Goal: Task Accomplishment & Management: Manage account settings

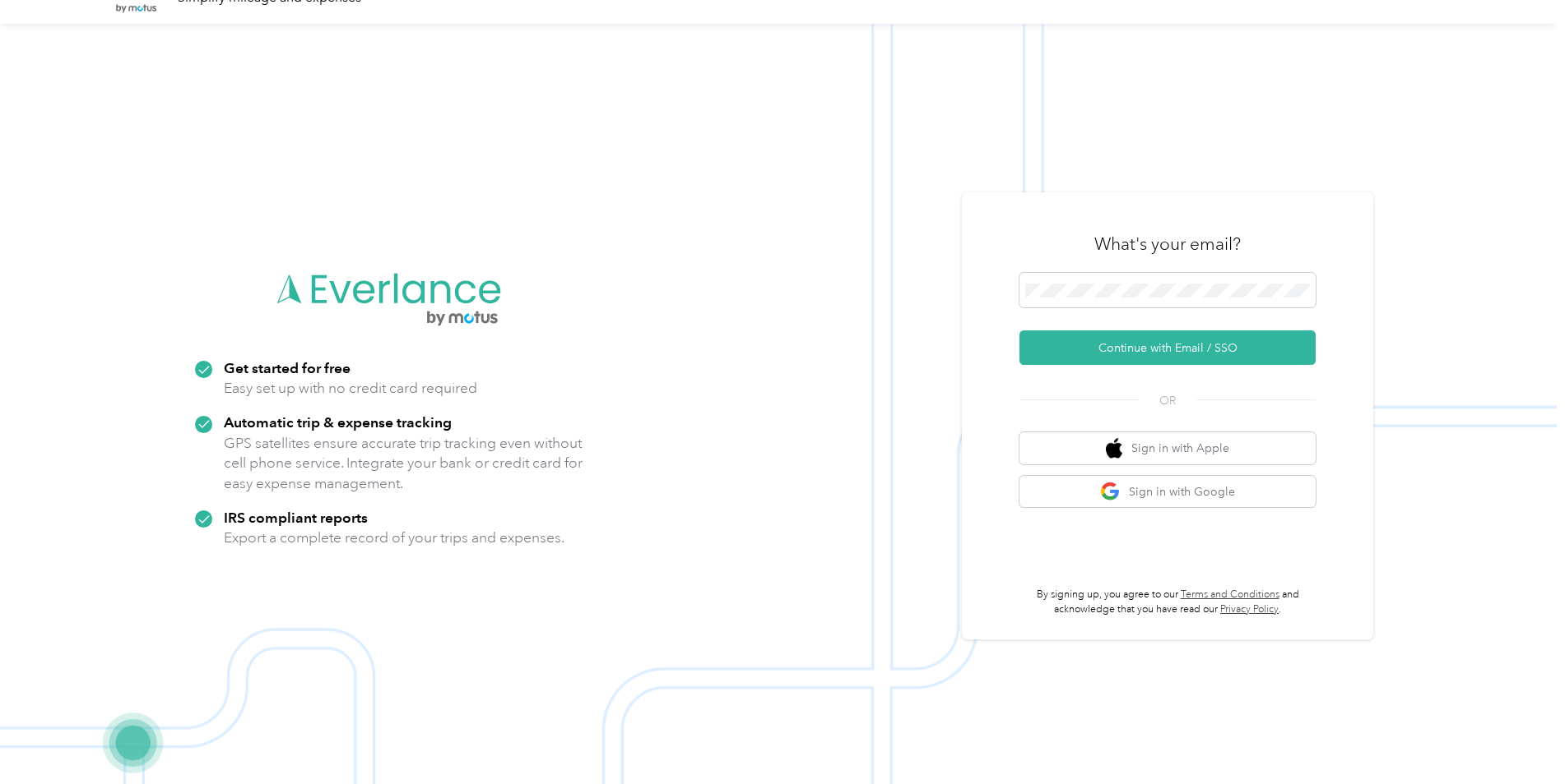
scroll to position [53, 0]
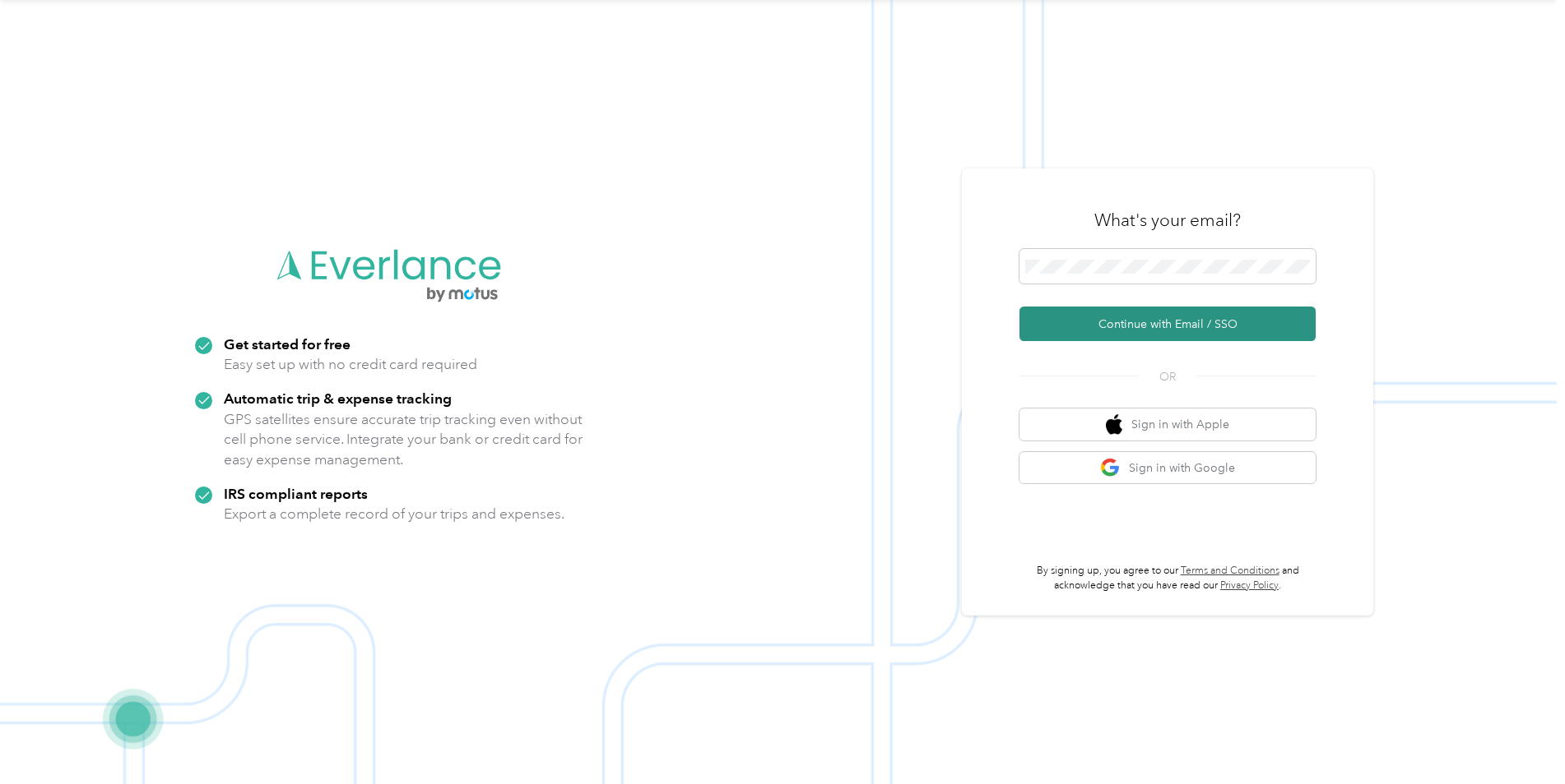
click at [1110, 320] on button "Continue with Email / SSO" at bounding box center [1168, 324] width 296 height 35
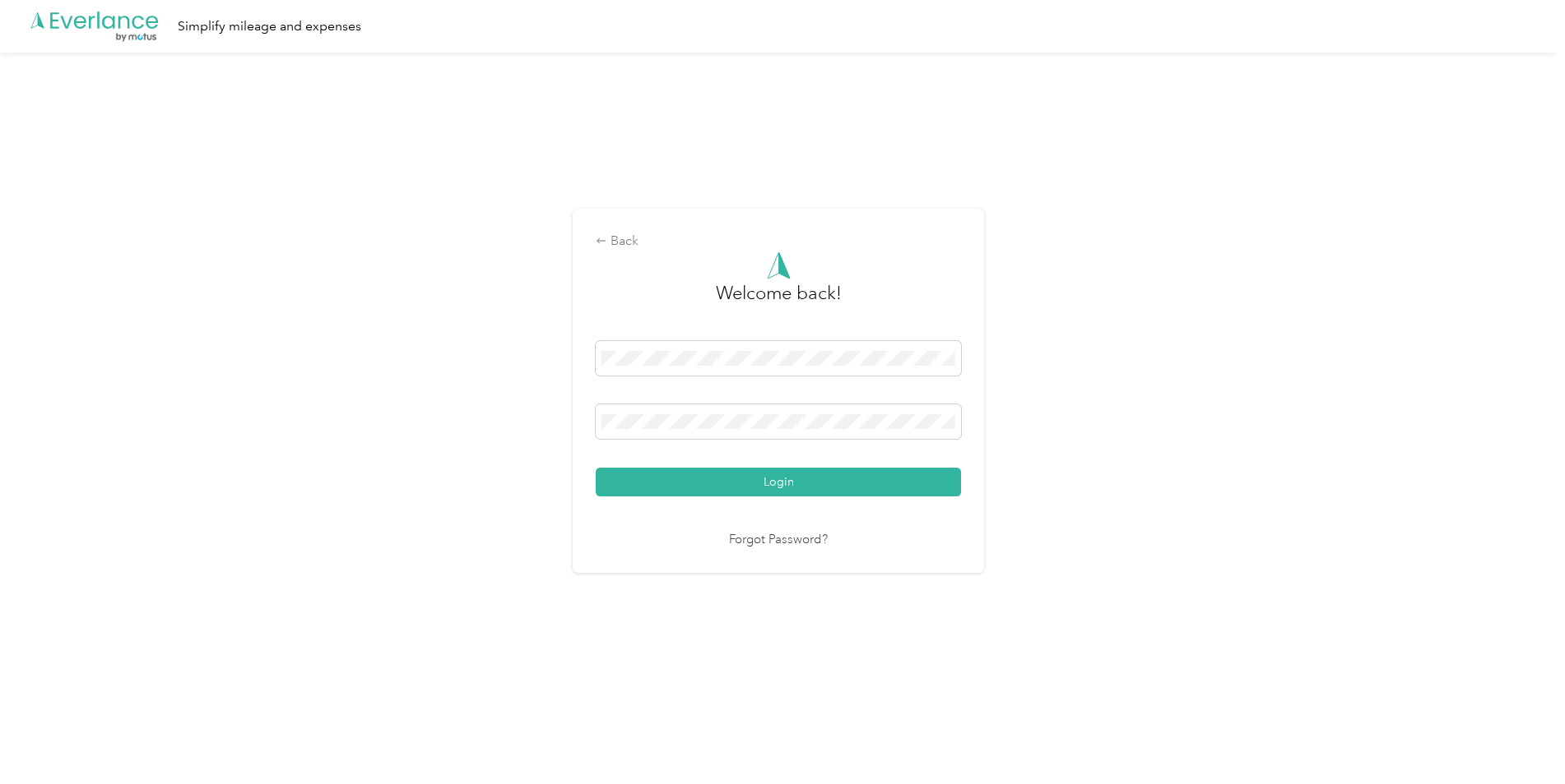
click at [596, 468] on button "Login" at bounding box center [778, 482] width 365 height 29
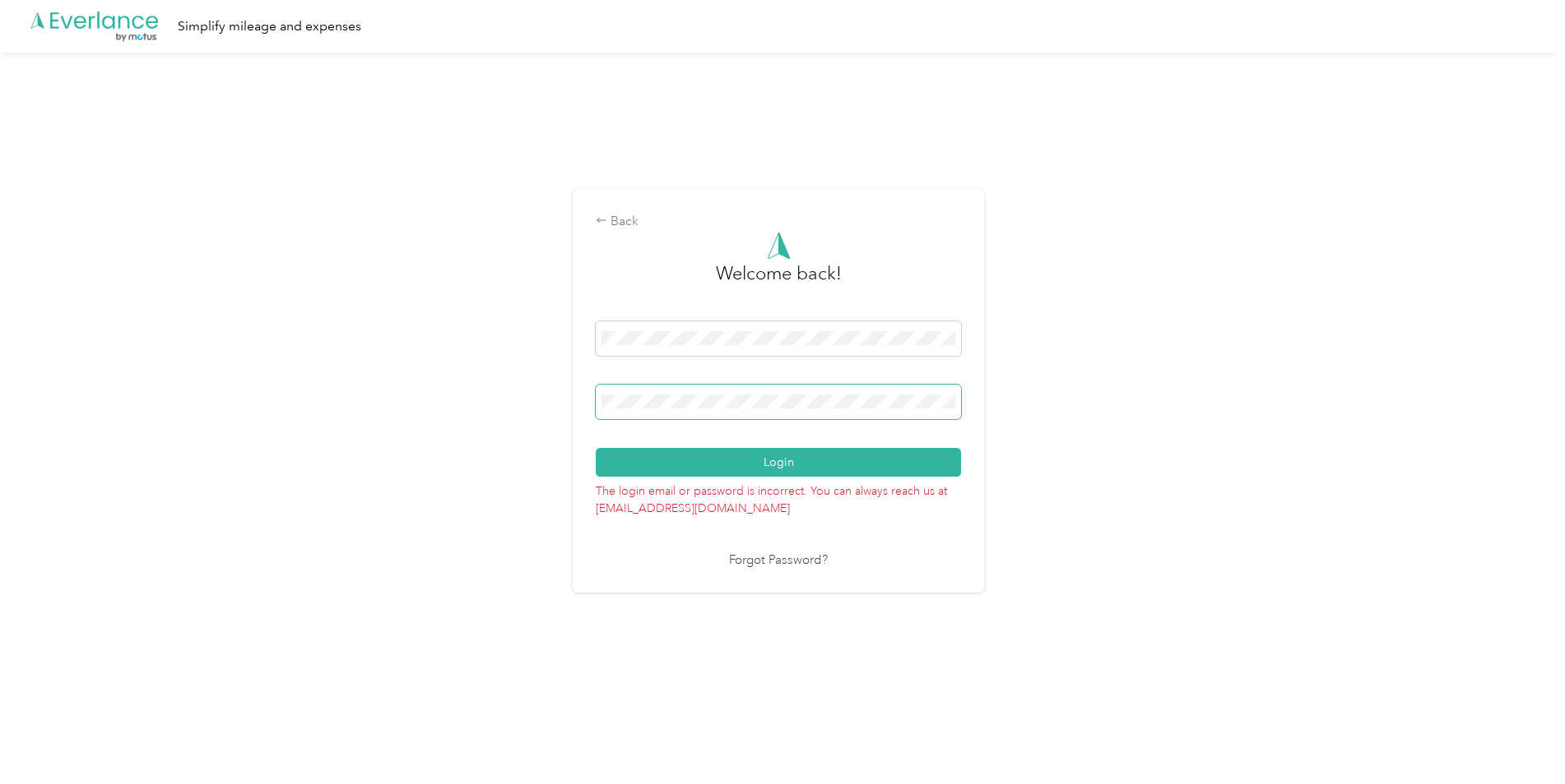
click at [596, 448] on button "Login" at bounding box center [778, 462] width 365 height 29
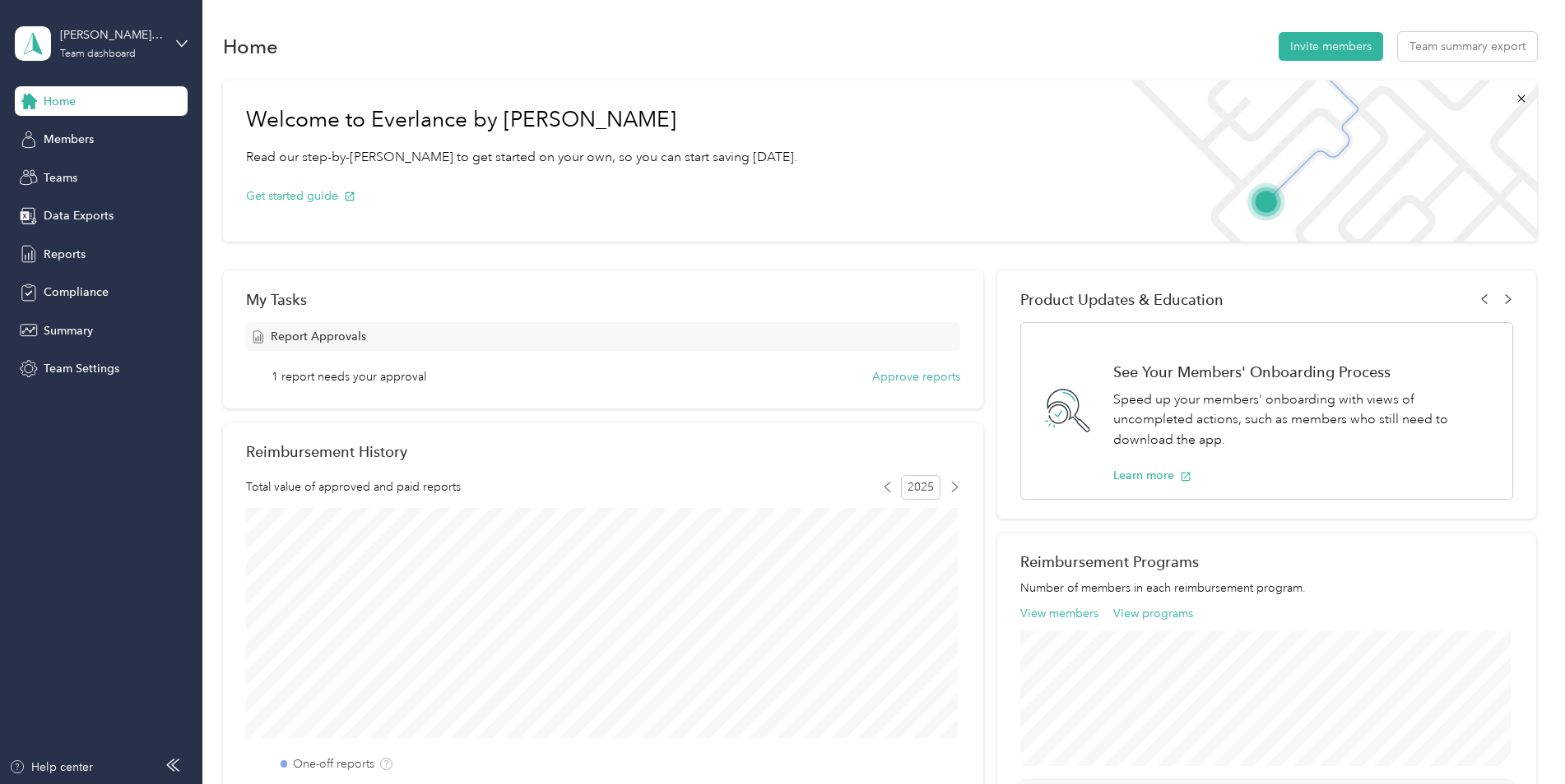
click at [350, 381] on span "1 report needs your approval" at bounding box center [349, 376] width 155 height 17
click at [272, 338] on span "Report Approvals" at bounding box center [318, 337] width 95 height 17
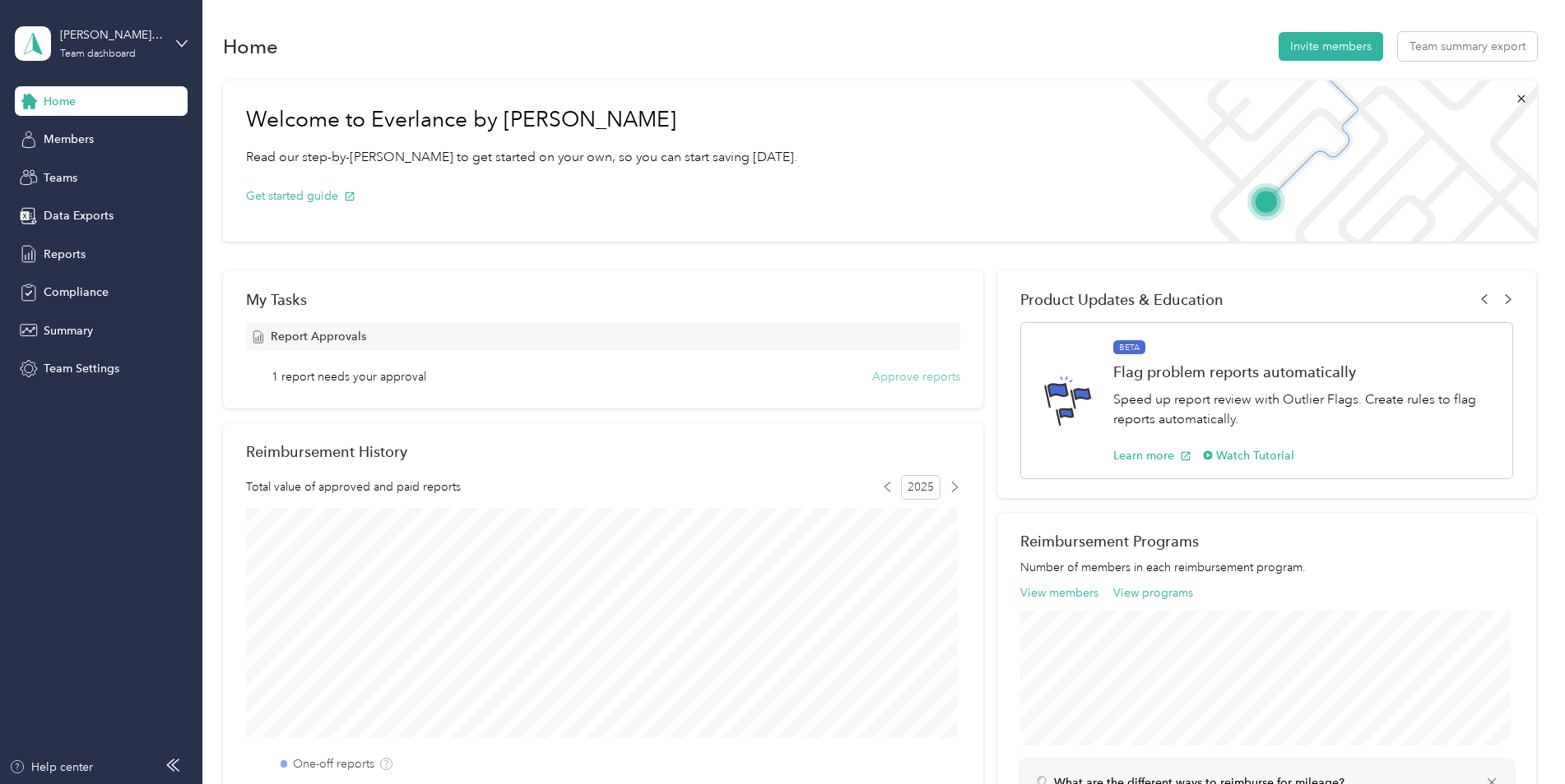
click at [901, 373] on button "Approve reports" at bounding box center [916, 376] width 88 height 17
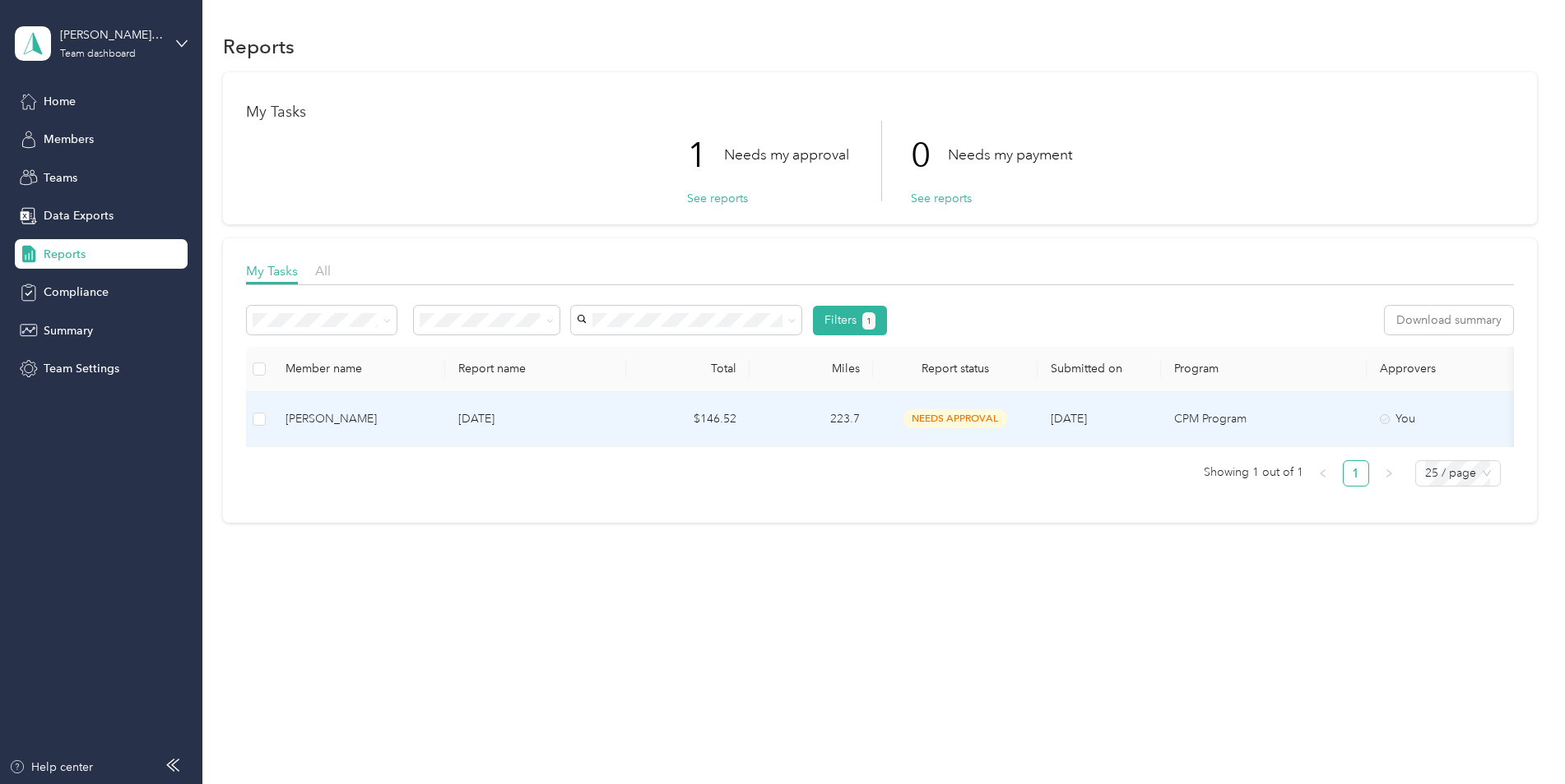
click at [333, 425] on div "[PERSON_NAME]" at bounding box center [358, 419] width 146 height 18
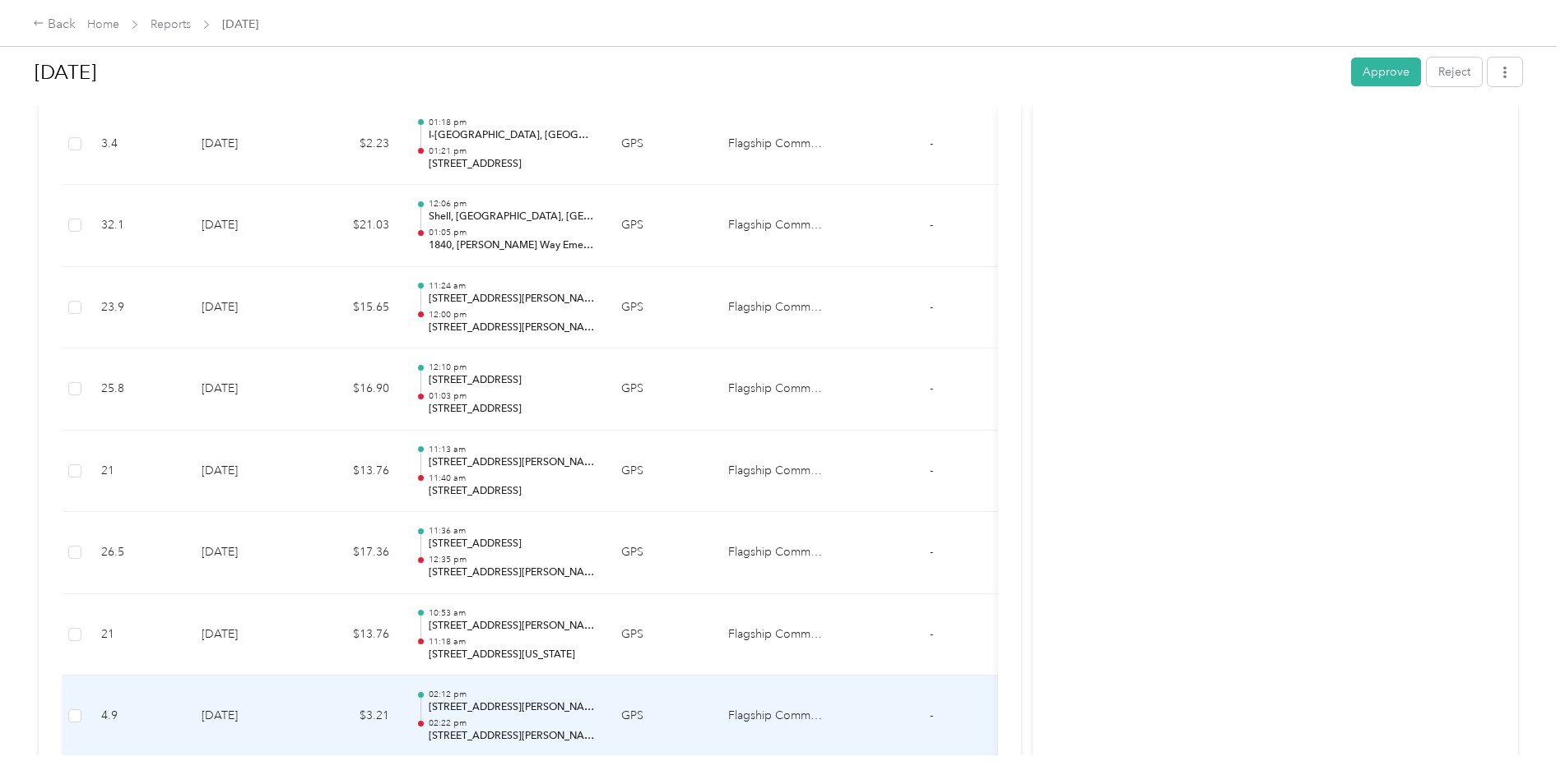
scroll to position [740, 0]
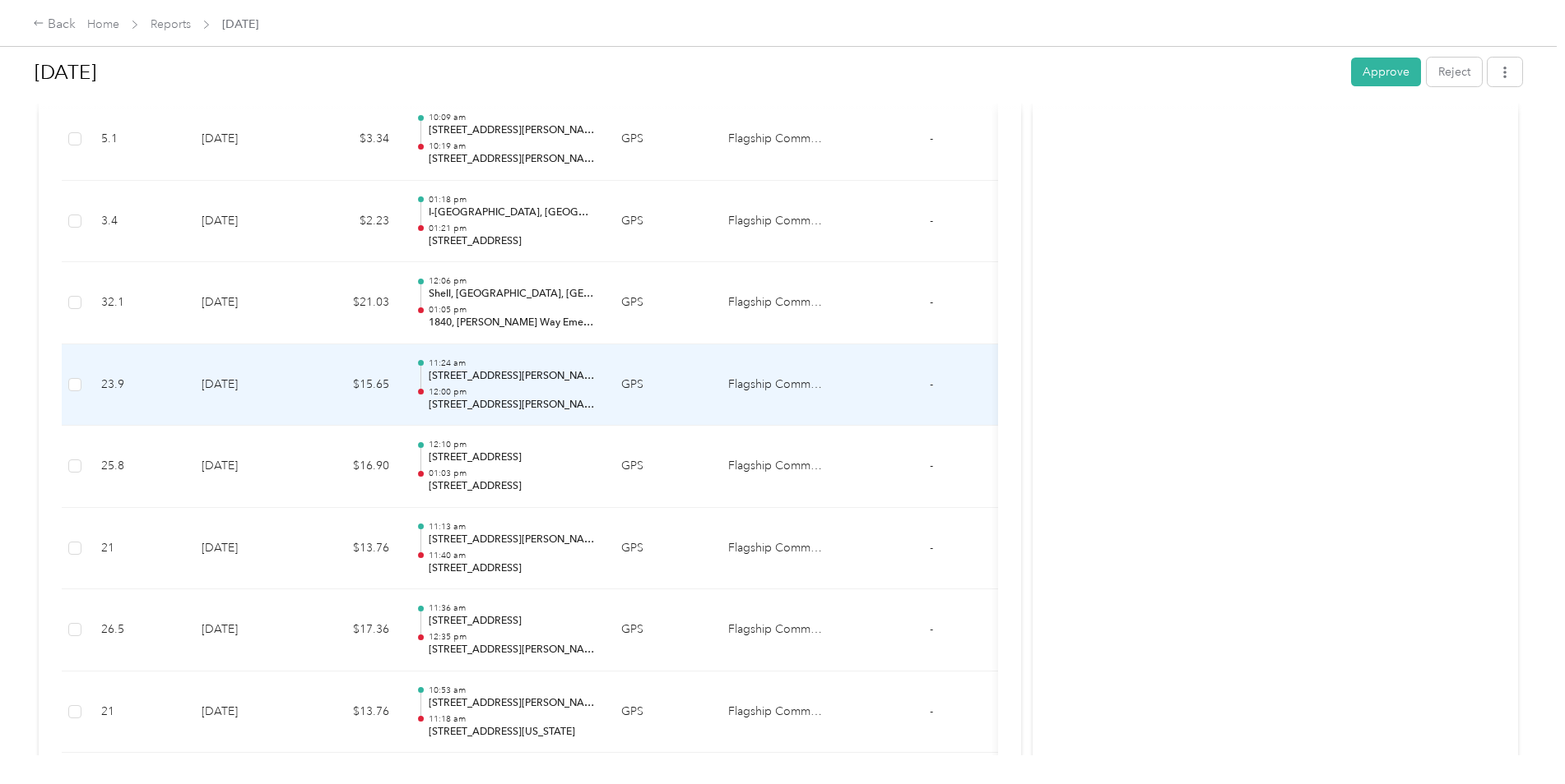
click at [527, 393] on p "12:00 pm" at bounding box center [512, 392] width 166 height 11
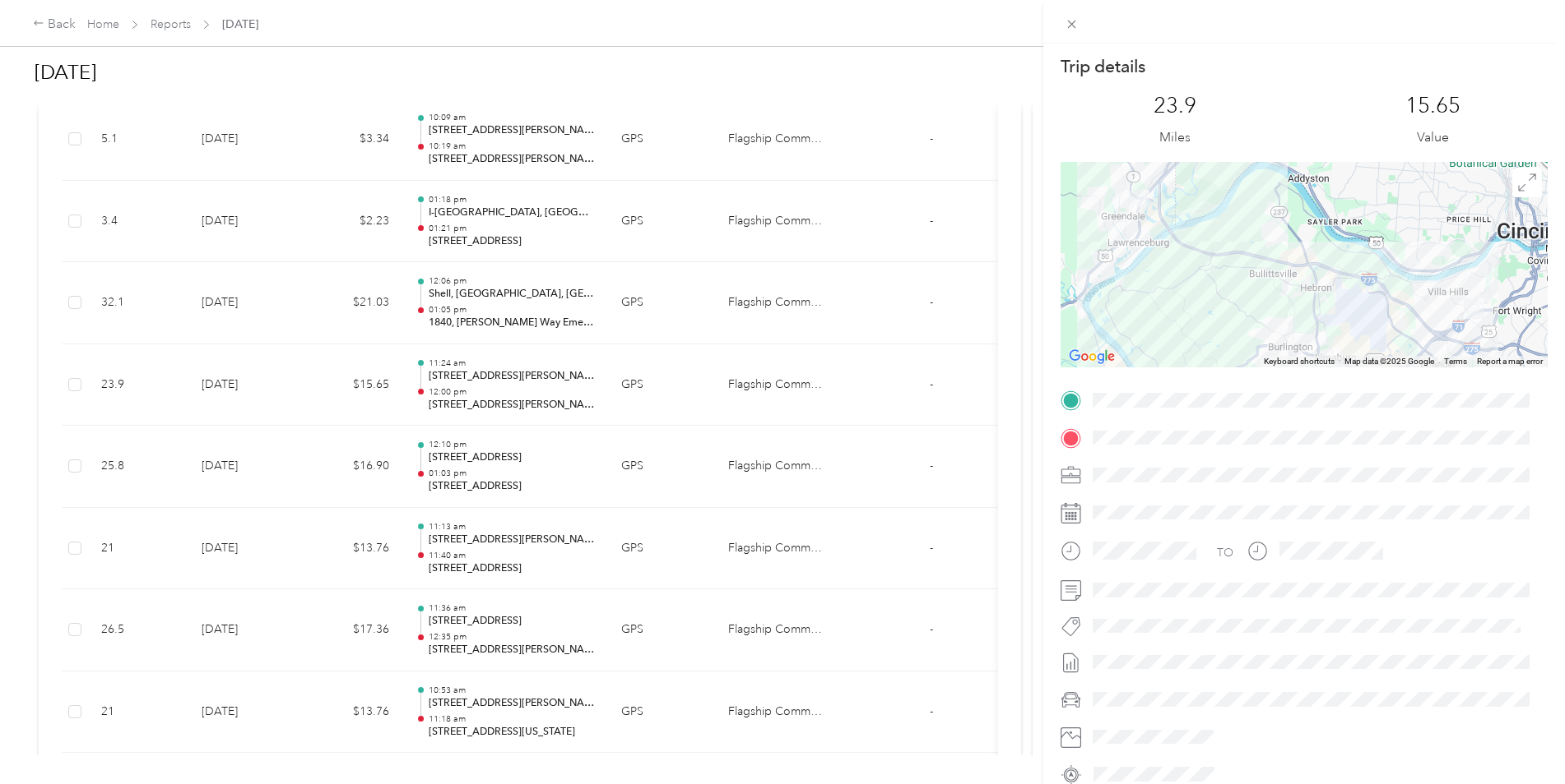
click at [520, 304] on div "Trip details This trip cannot be edited because it is either under review, appr…" at bounding box center [782, 392] width 1565 height 784
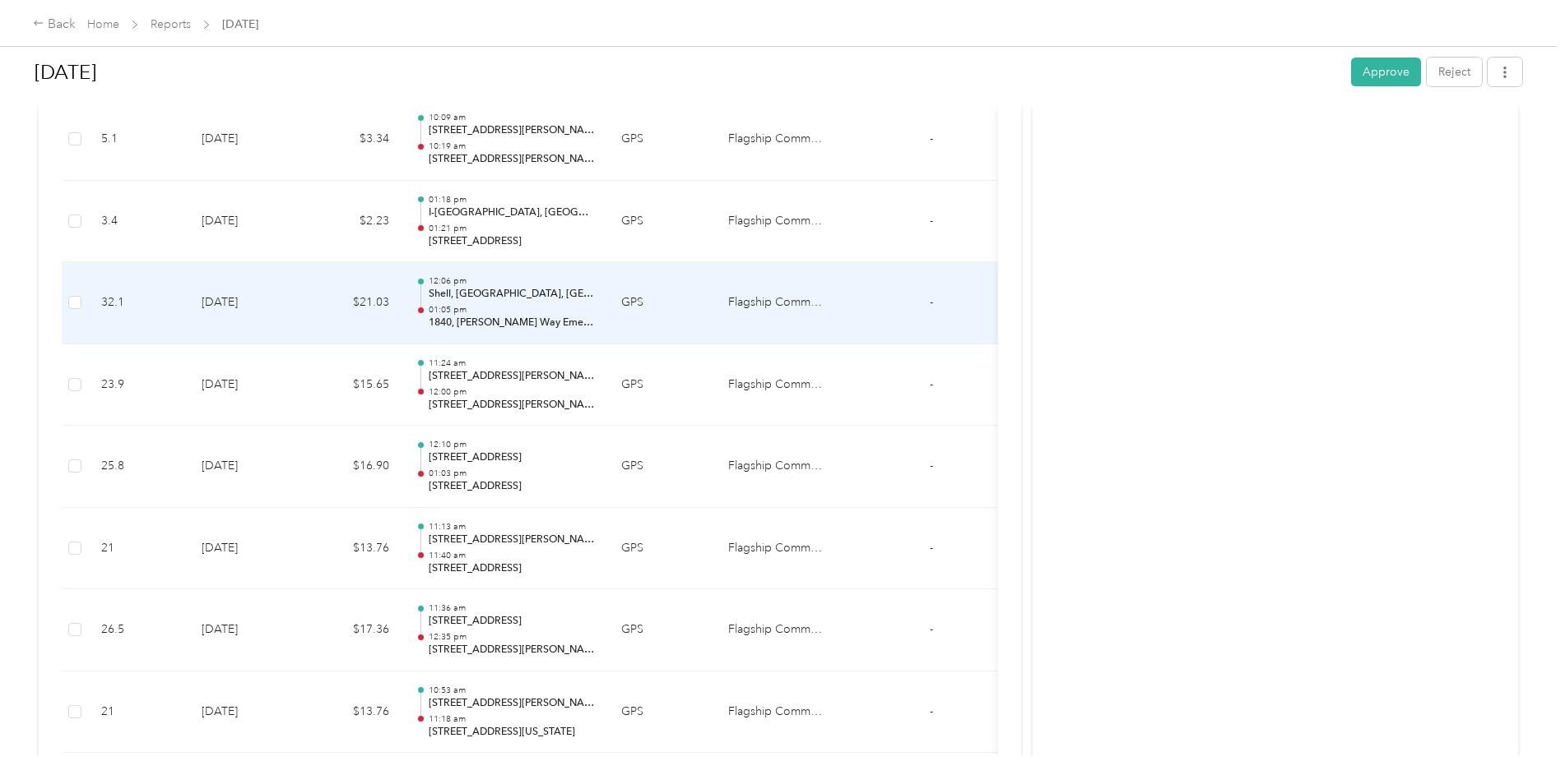
click at [520, 304] on div "12:06 pm Shell, [GEOGRAPHIC_DATA], [GEOGRAPHIC_DATA], [GEOGRAPHIC_DATA], [GEOGR…" at bounding box center [512, 303] width 166 height 55
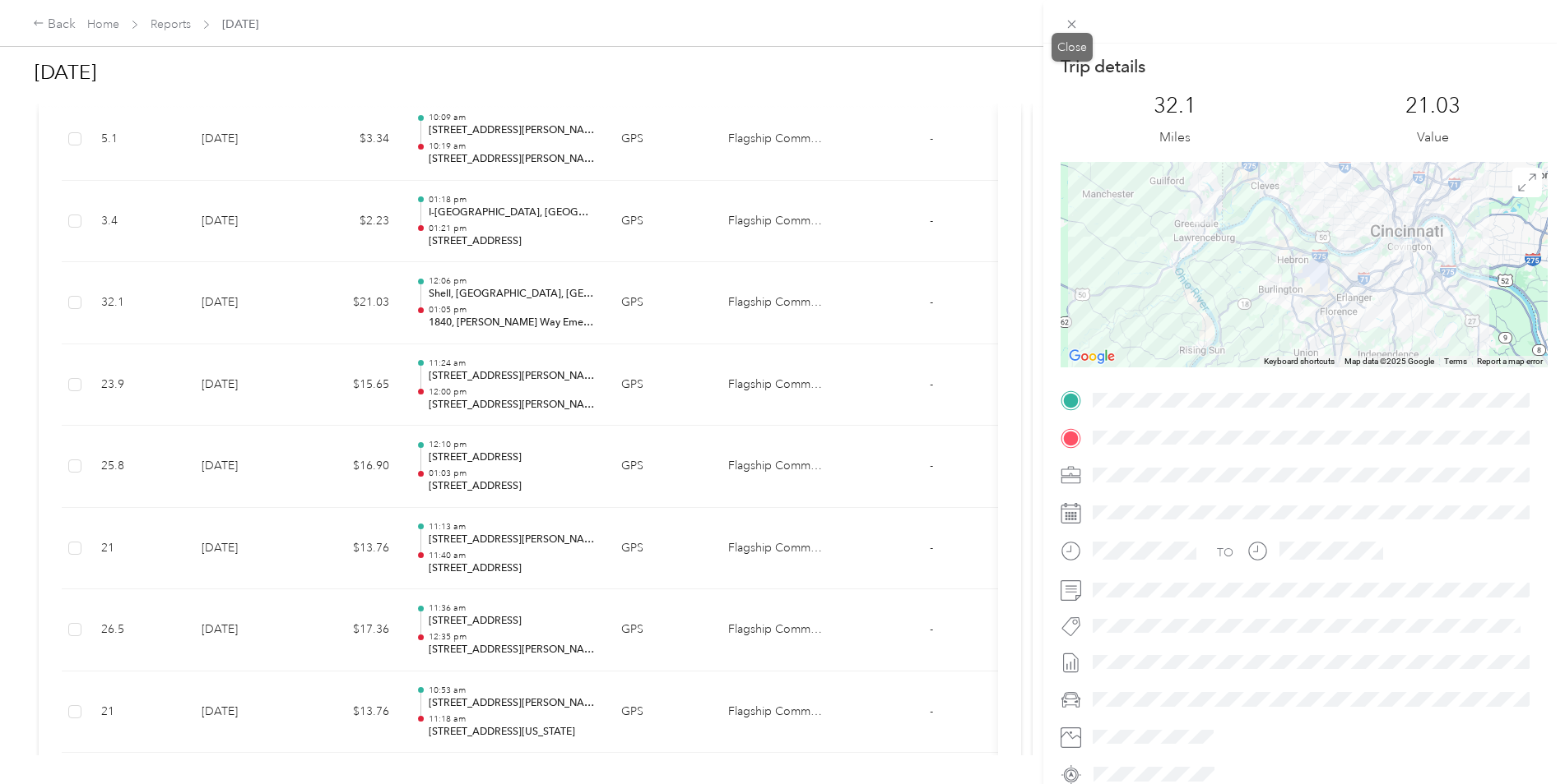
click at [1070, 32] on span at bounding box center [1071, 24] width 23 height 23
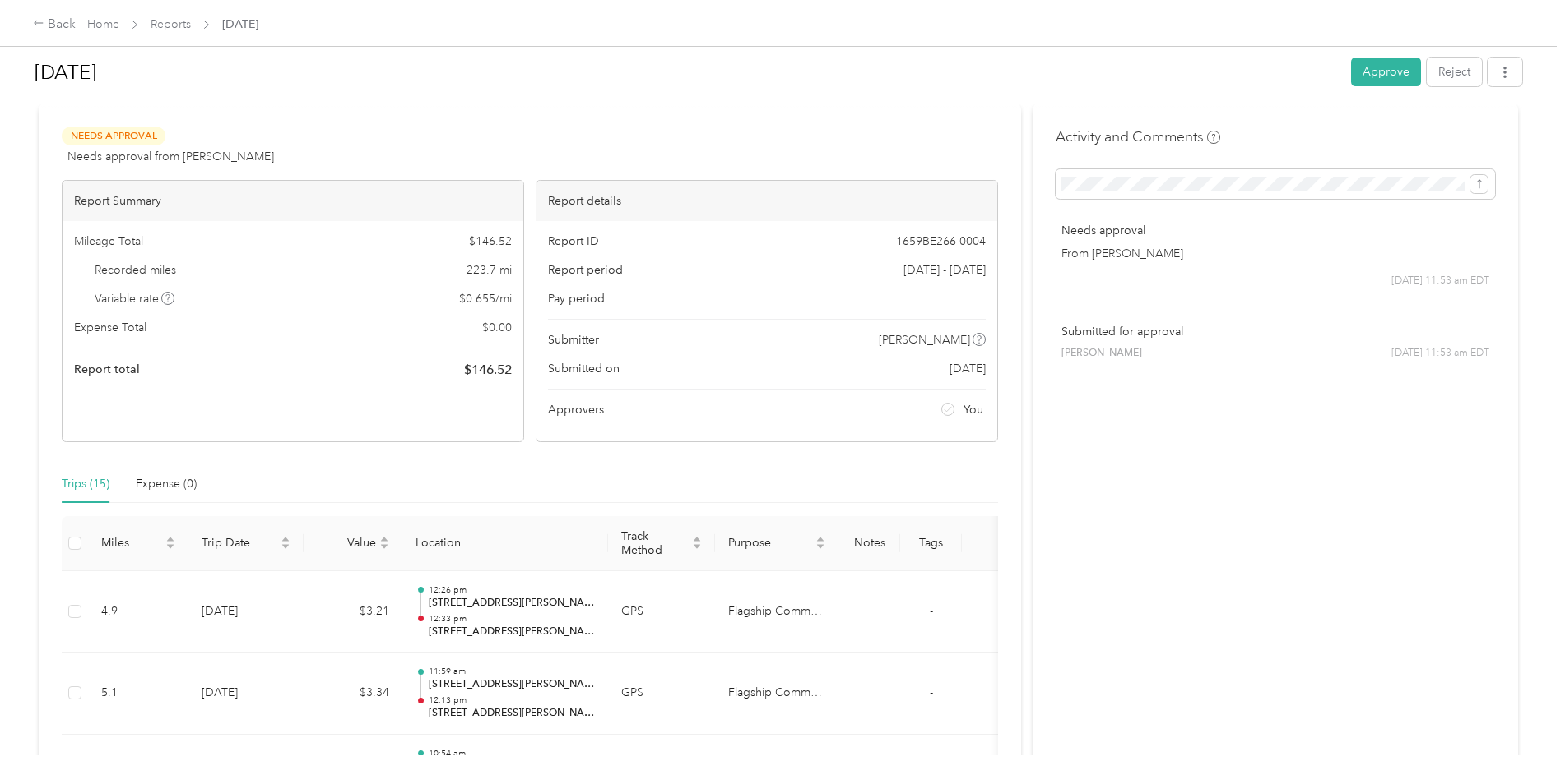
scroll to position [0, 0]
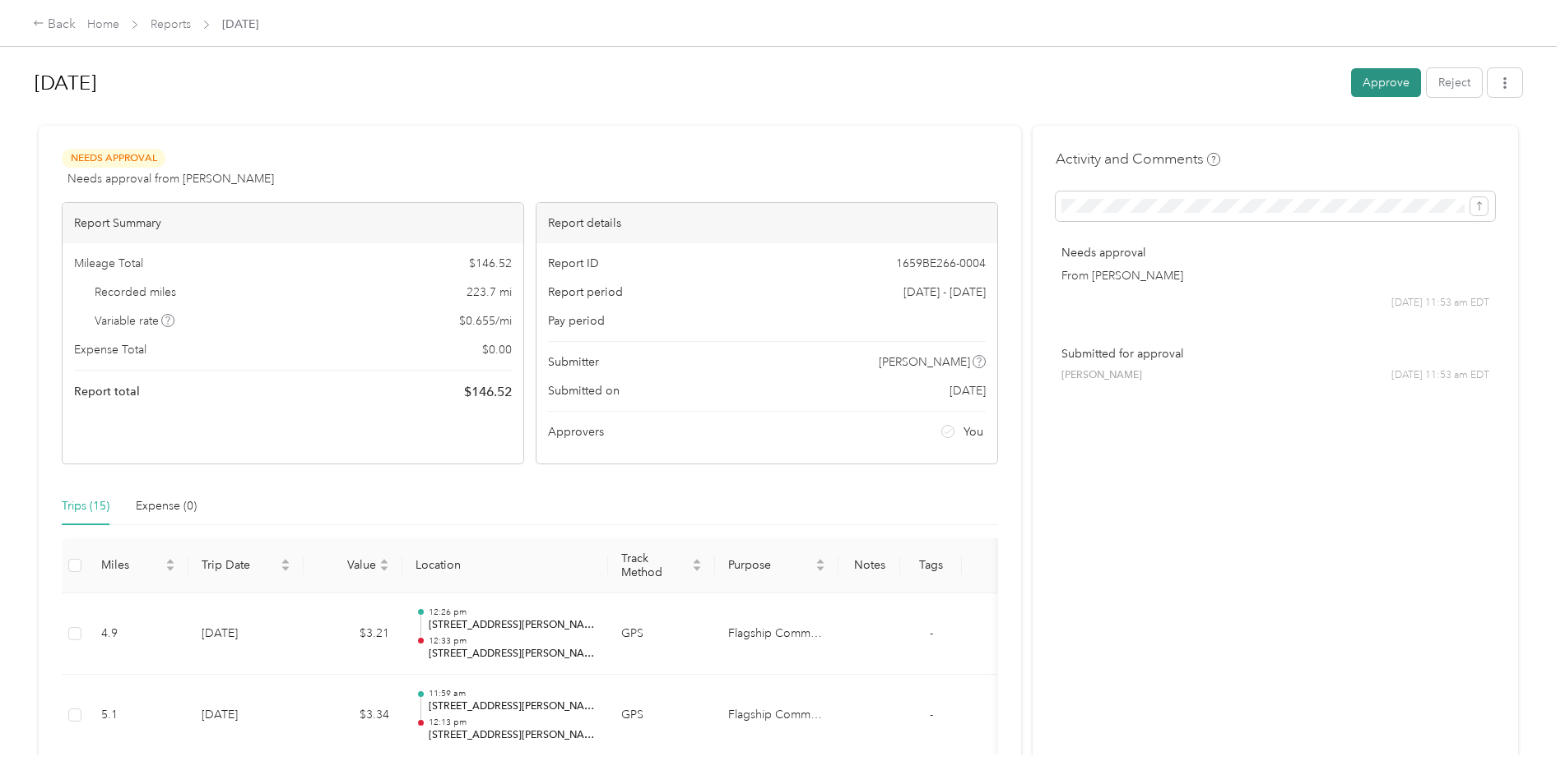
click at [1369, 79] on button "Approve" at bounding box center [1386, 82] width 70 height 29
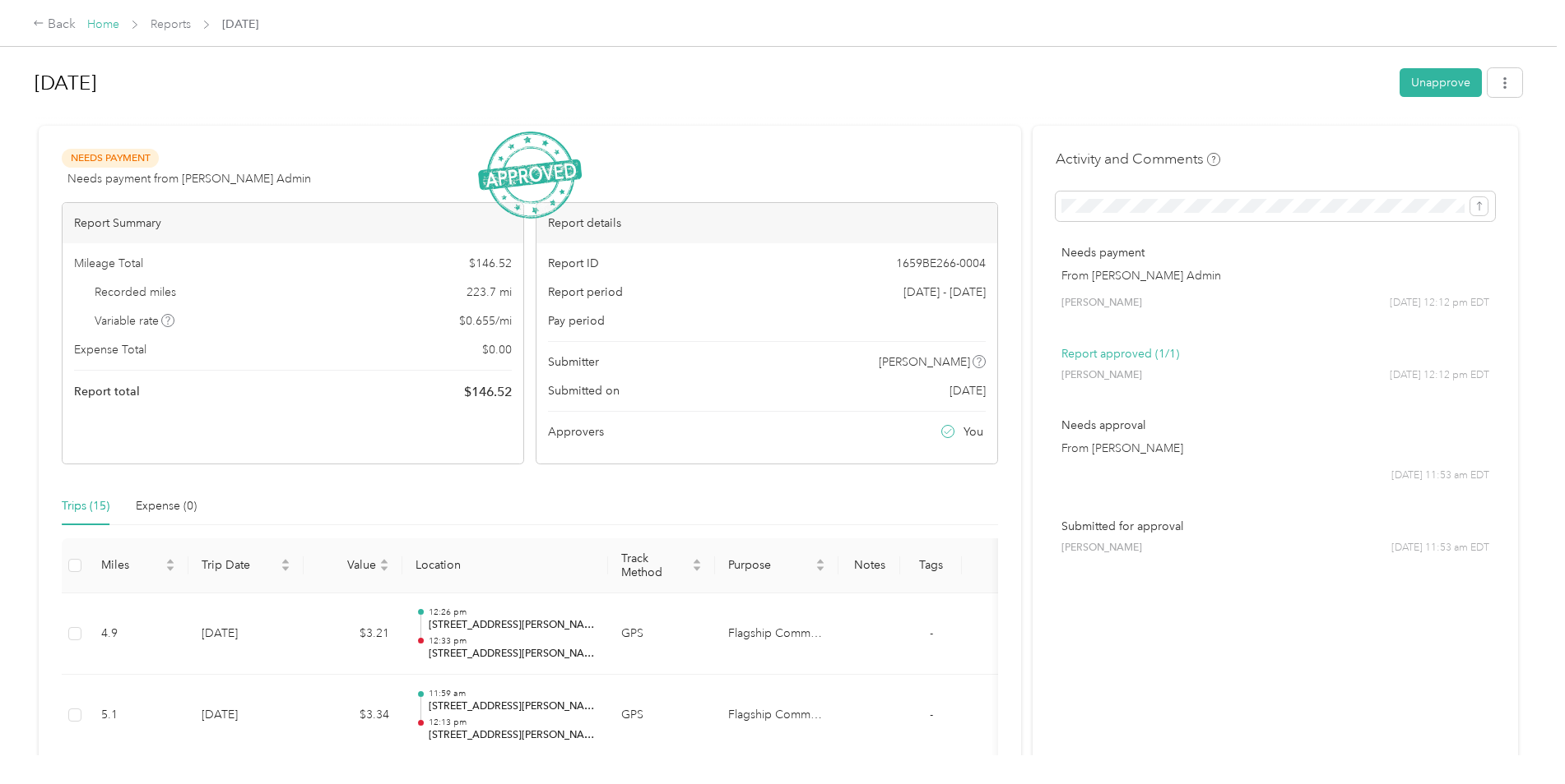
click at [99, 23] on link "Home" at bounding box center [103, 24] width 32 height 14
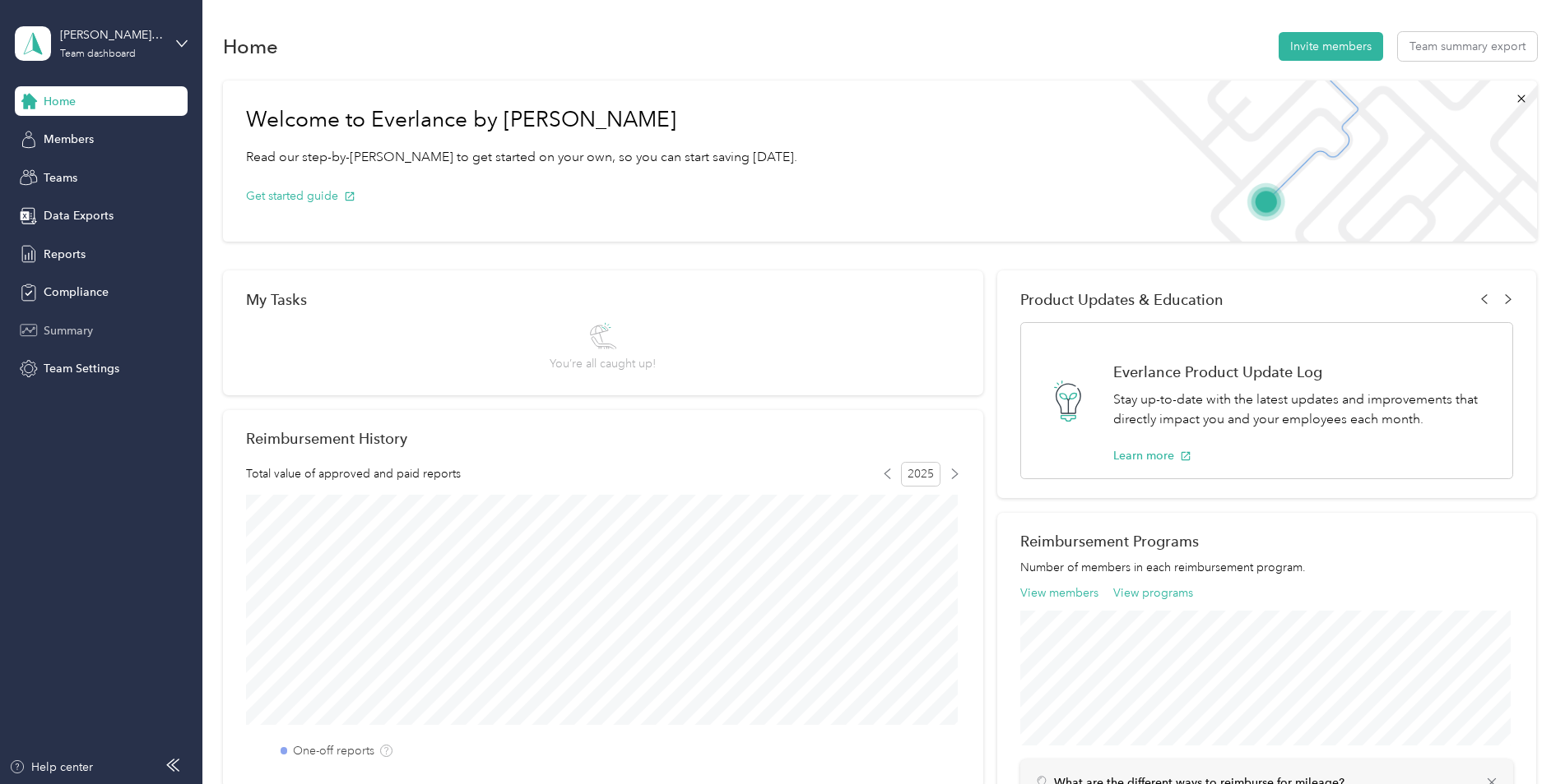
click at [52, 336] on span "Summary" at bounding box center [68, 331] width 49 height 17
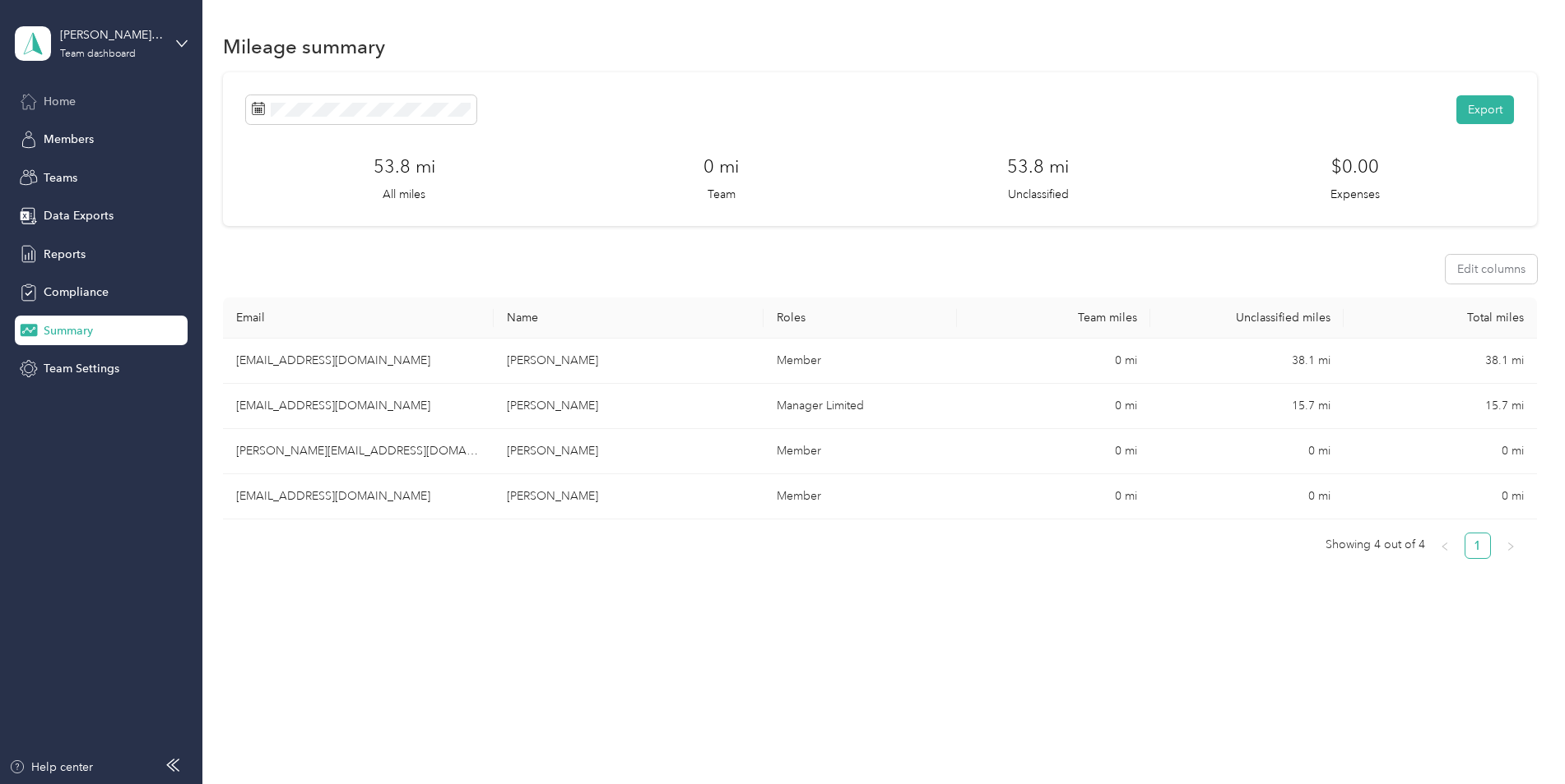
click at [54, 99] on span "Home" at bounding box center [59, 101] width 32 height 17
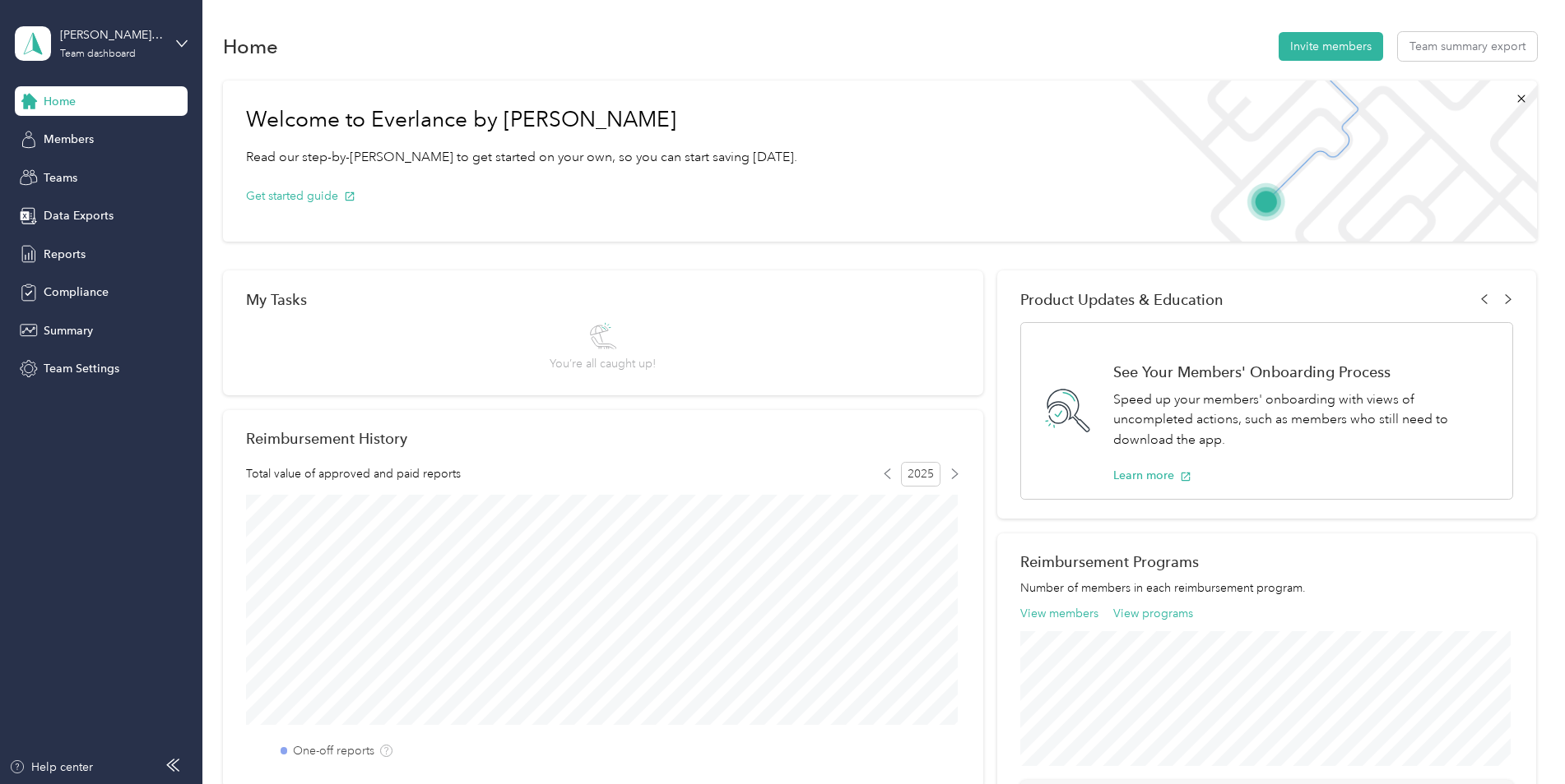
click at [177, 49] on div "[PERSON_NAME] team Team dashboard" at bounding box center [101, 43] width 173 height 58
click at [116, 172] on div "Personal dashboard" at bounding box center [81, 172] width 104 height 17
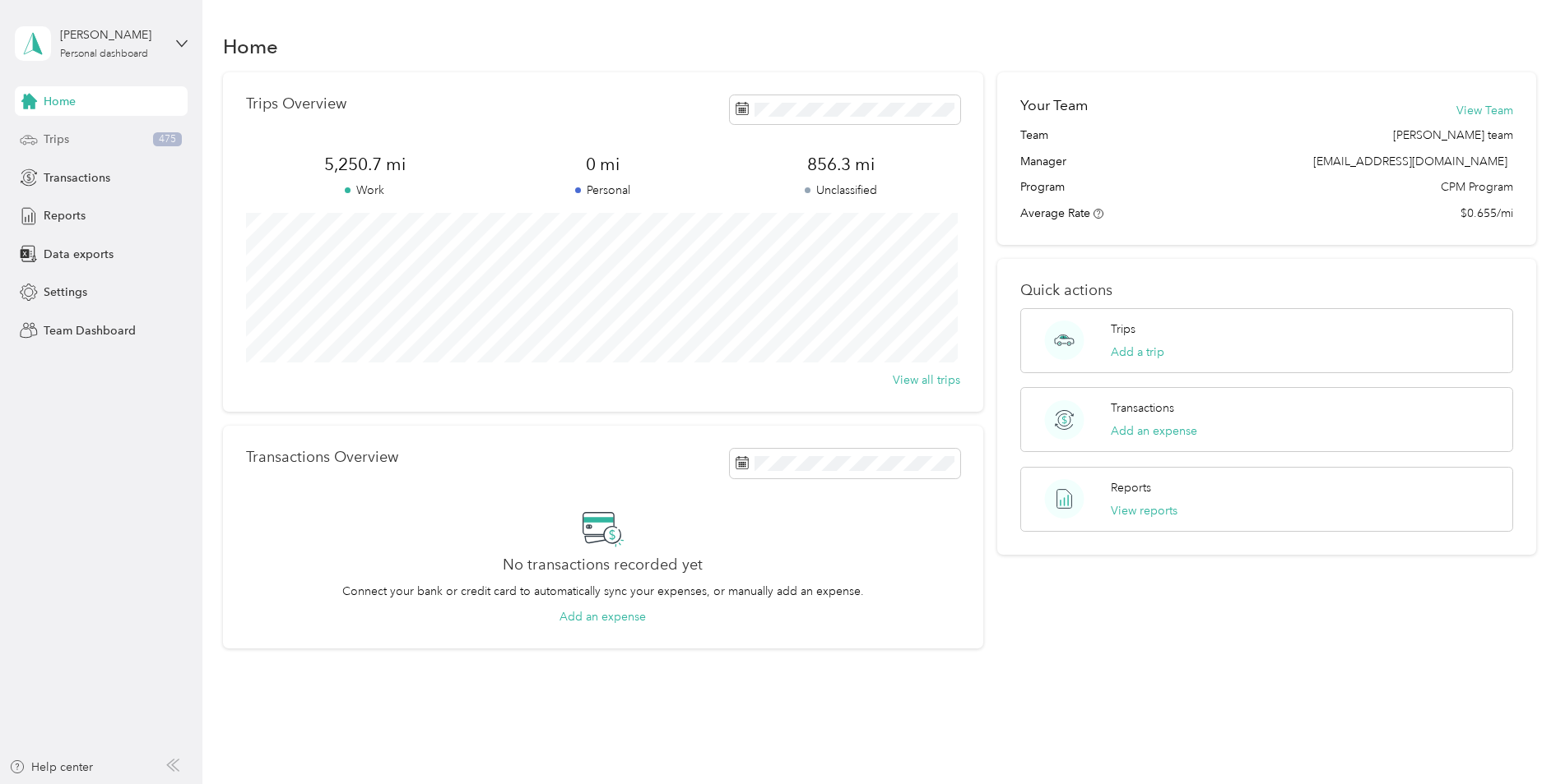
click at [57, 144] on span "Trips" at bounding box center [56, 140] width 25 height 17
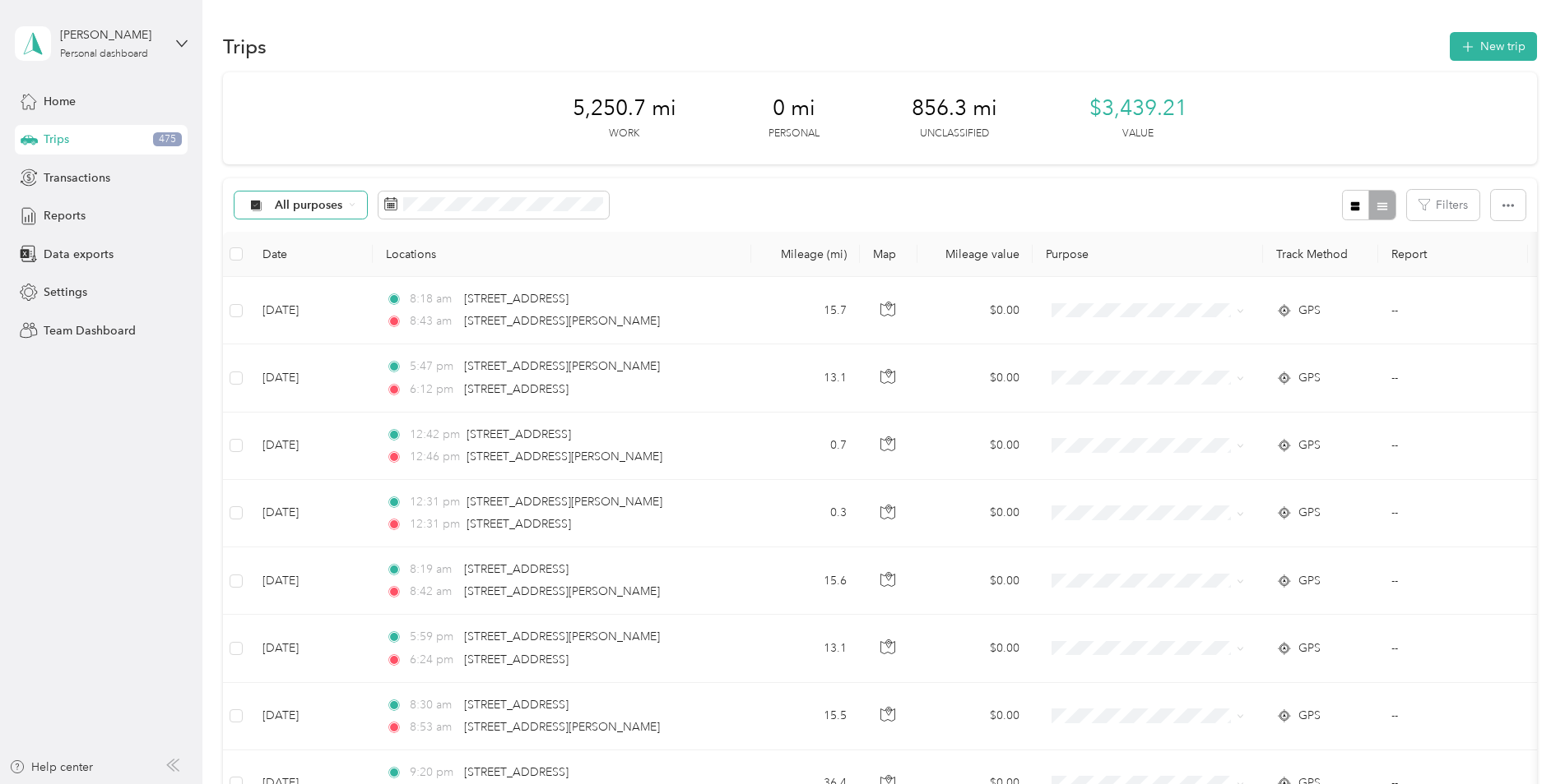
click at [354, 208] on icon at bounding box center [352, 205] width 7 height 7
click at [304, 254] on li "Unclassified" at bounding box center [320, 258] width 173 height 29
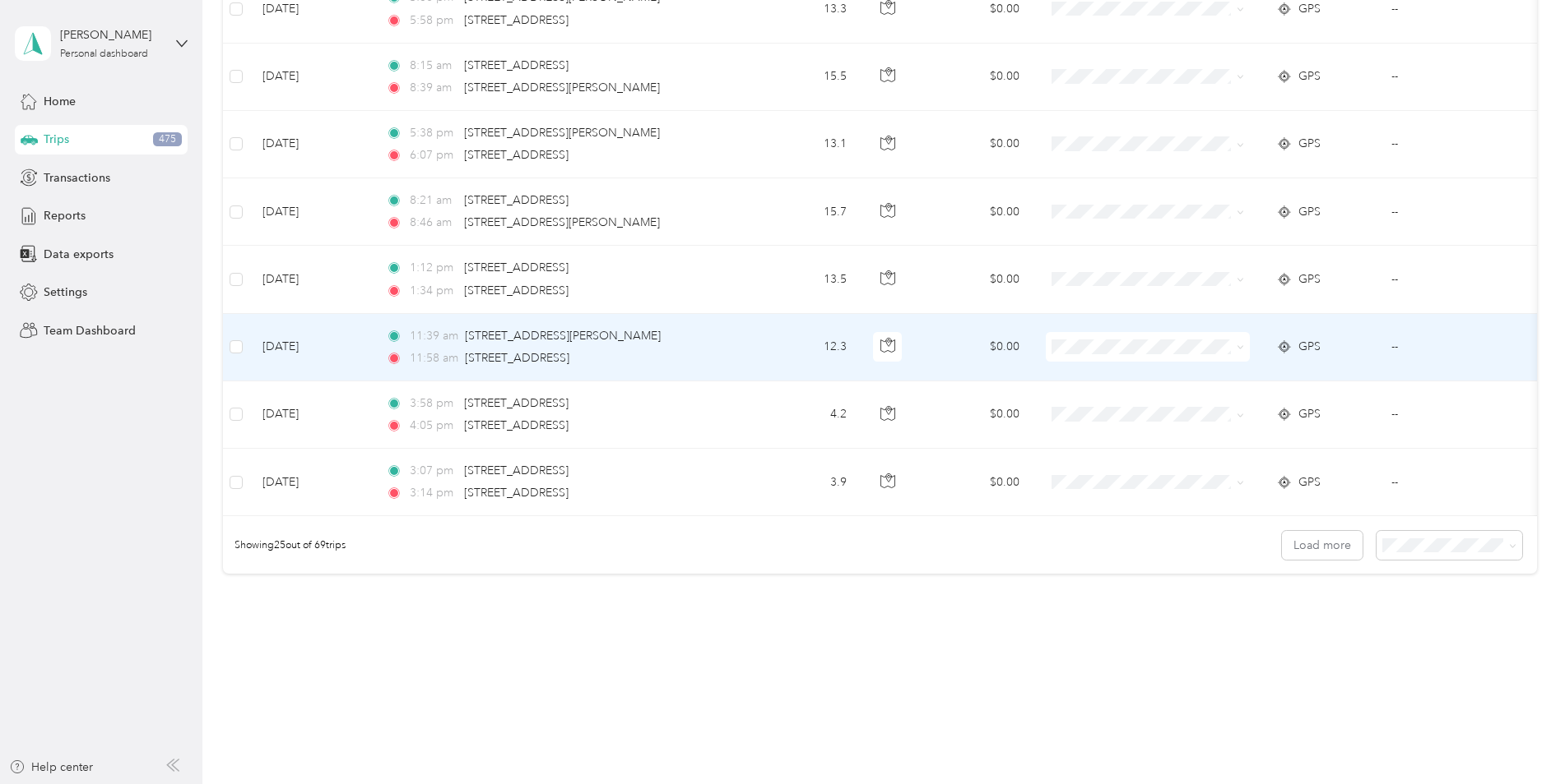
scroll to position [1480, 0]
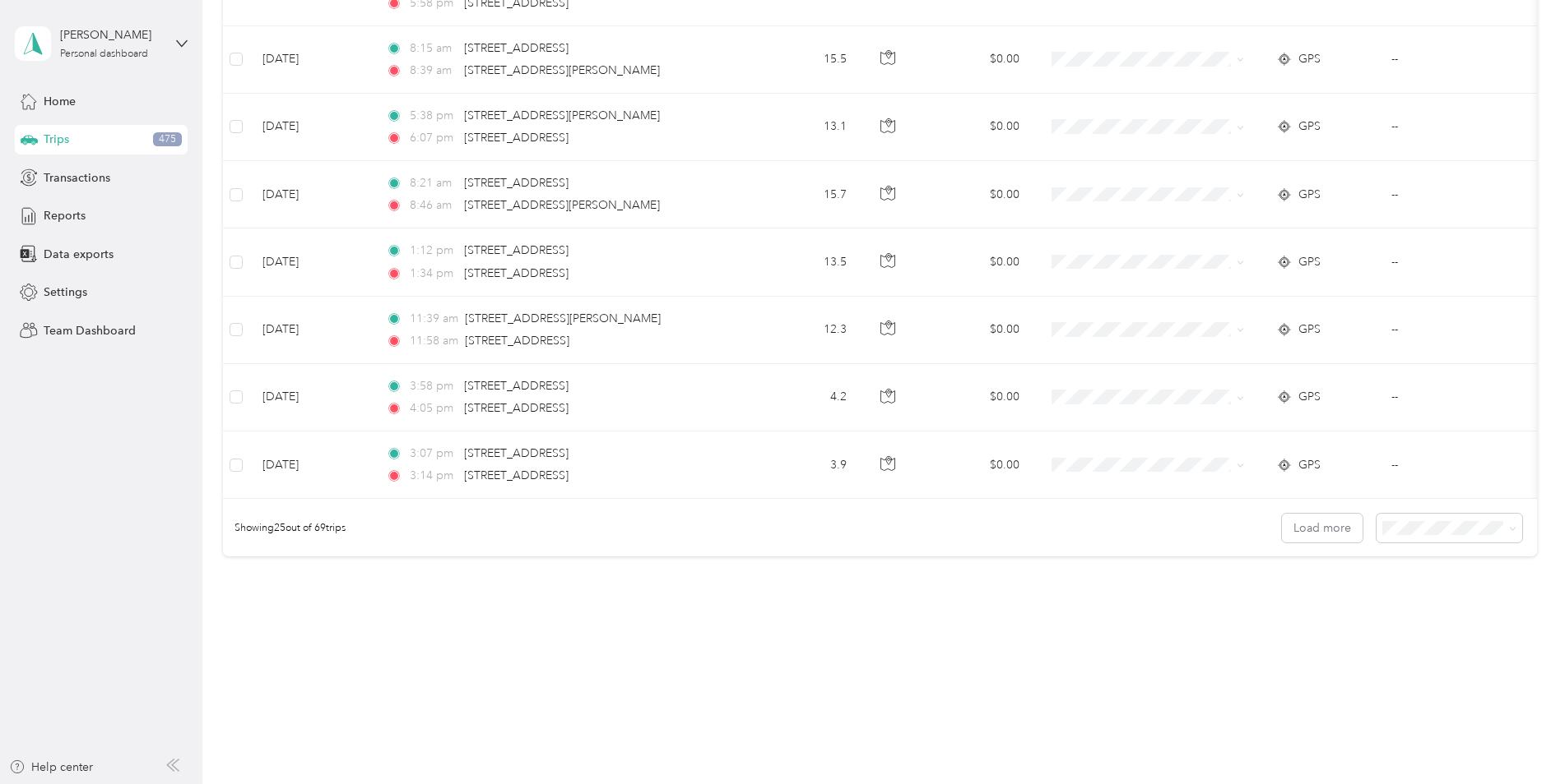
click at [1439, 610] on span "100 per load" at bounding box center [1417, 615] width 67 height 14
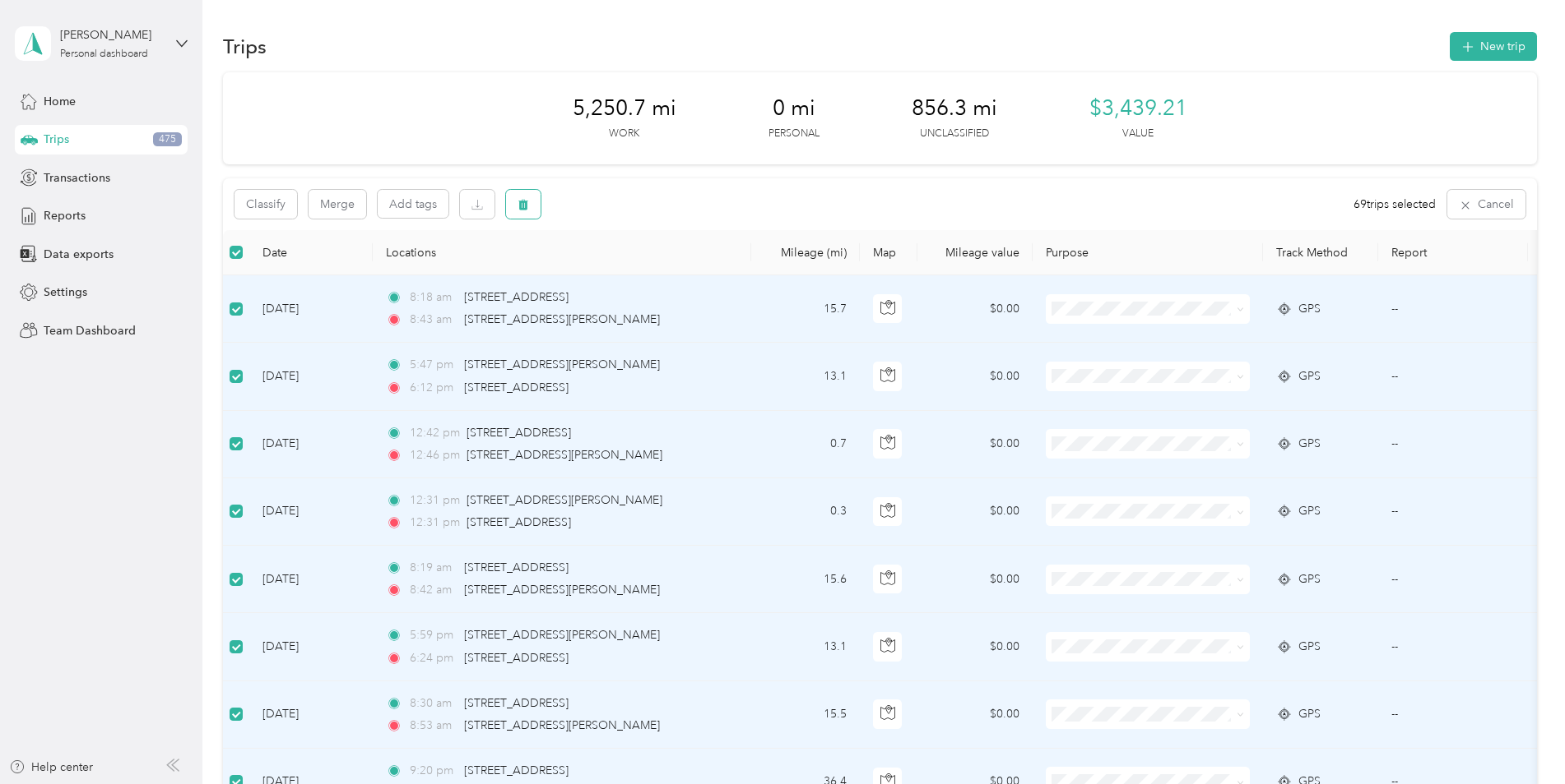
click at [516, 206] on button "button" at bounding box center [523, 204] width 35 height 29
click at [639, 270] on button "Yes" at bounding box center [648, 273] width 32 height 26
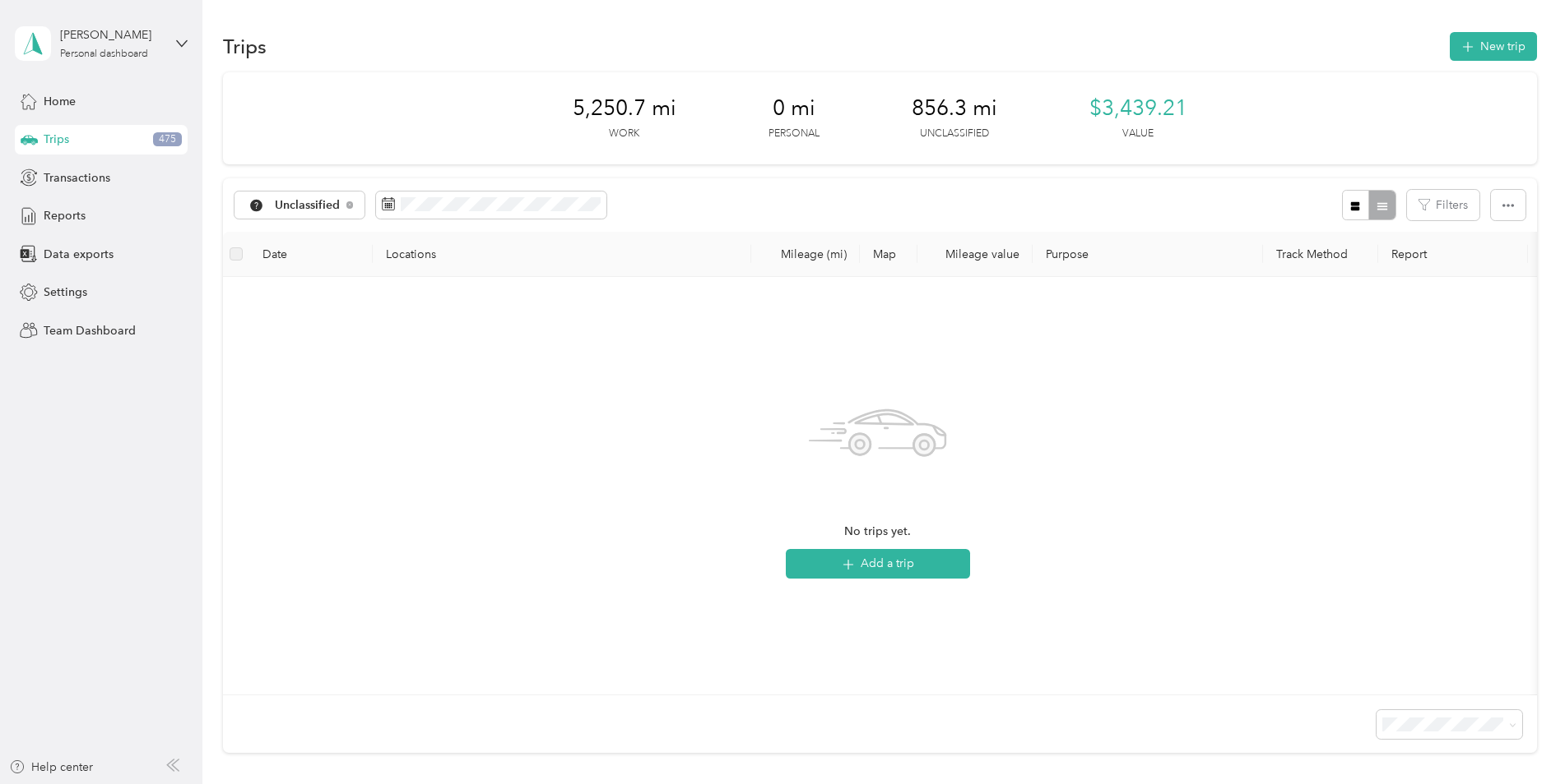
click at [507, 360] on div "No trips yet. Add a trip" at bounding box center [877, 486] width 1283 height 392
click at [69, 104] on span "Home" at bounding box center [59, 101] width 32 height 17
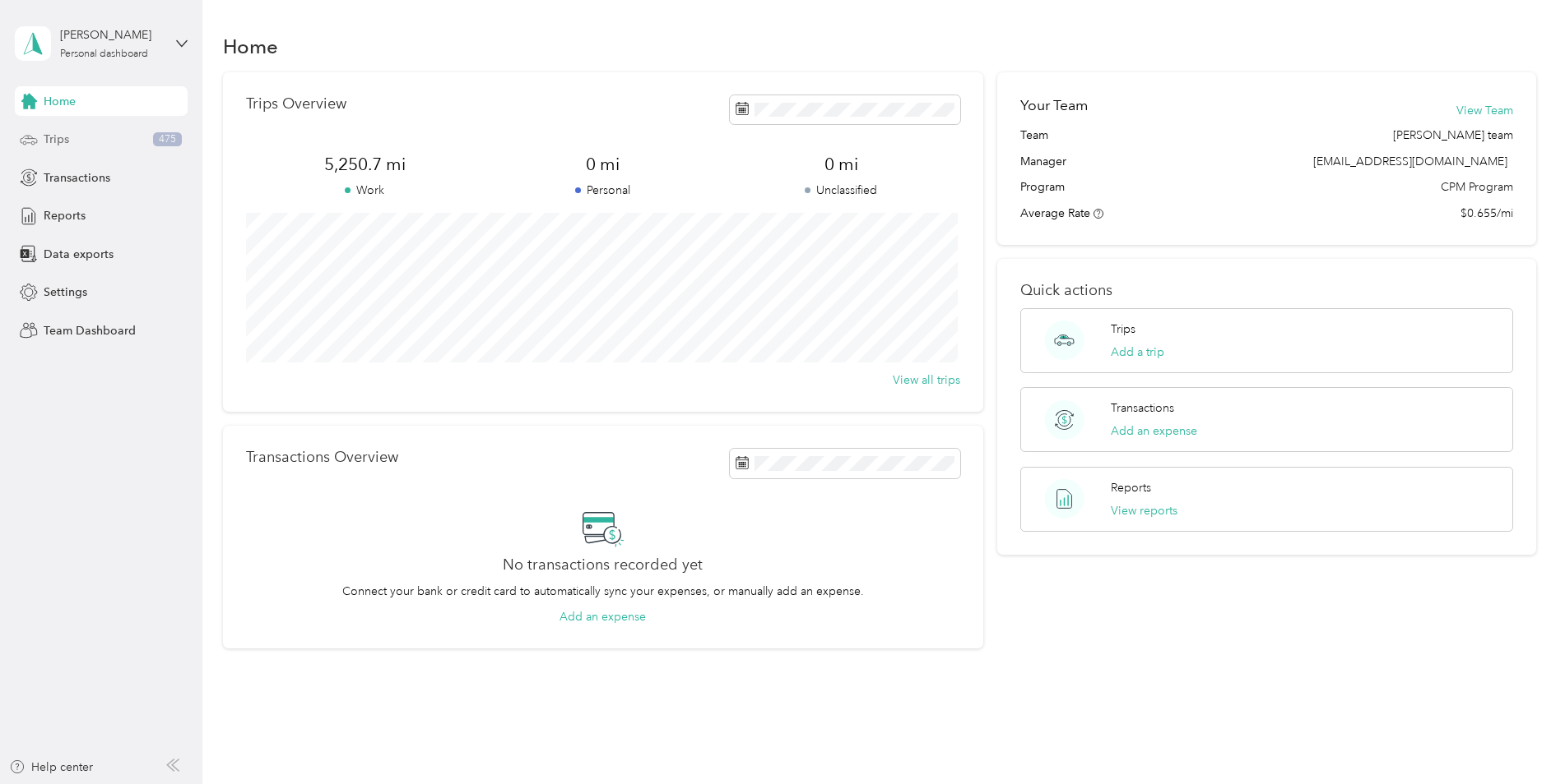
click at [66, 142] on span "Trips" at bounding box center [56, 140] width 25 height 17
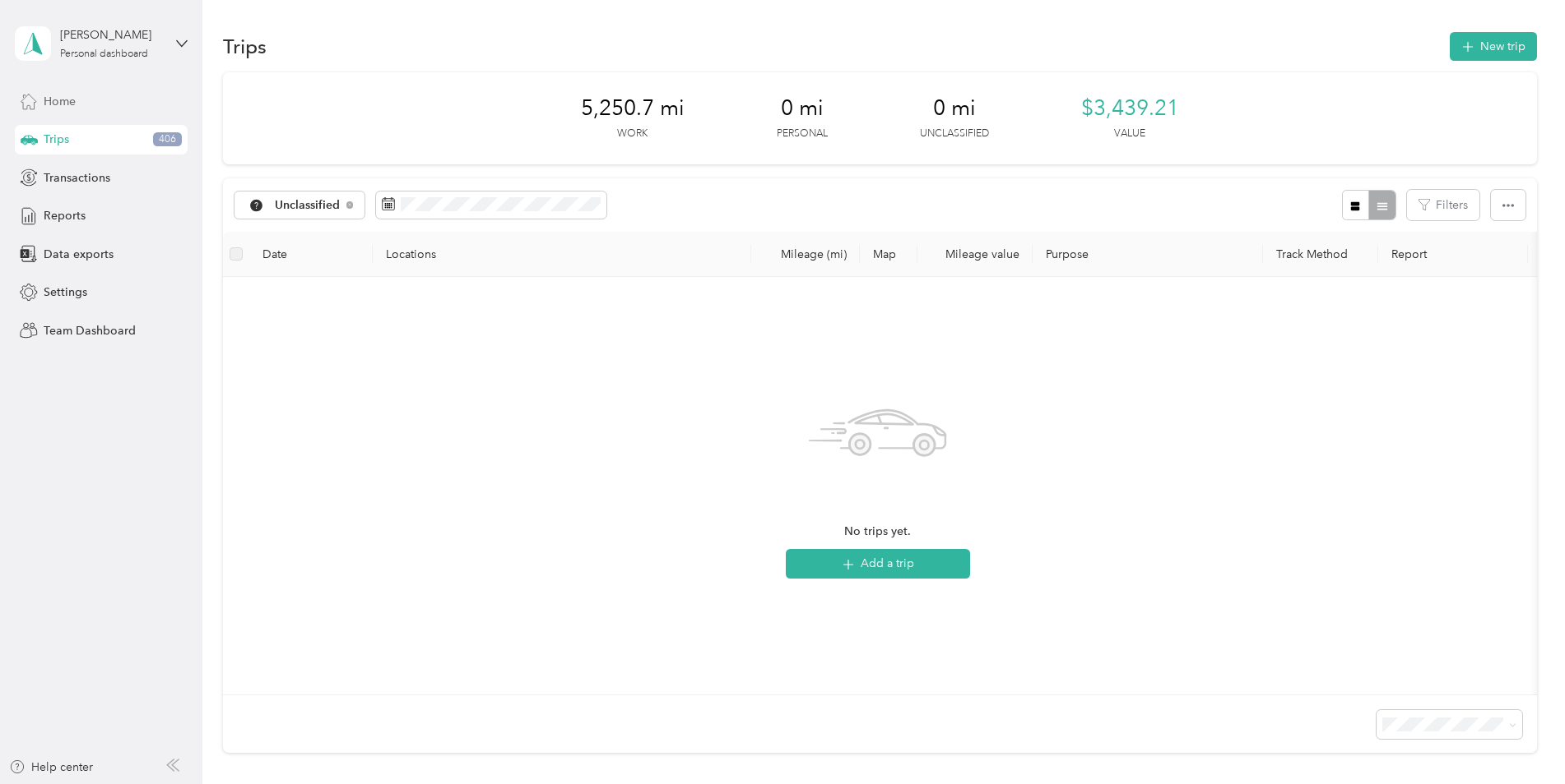
click at [60, 102] on span "Home" at bounding box center [59, 101] width 32 height 17
